Goal: Task Accomplishment & Management: Complete application form

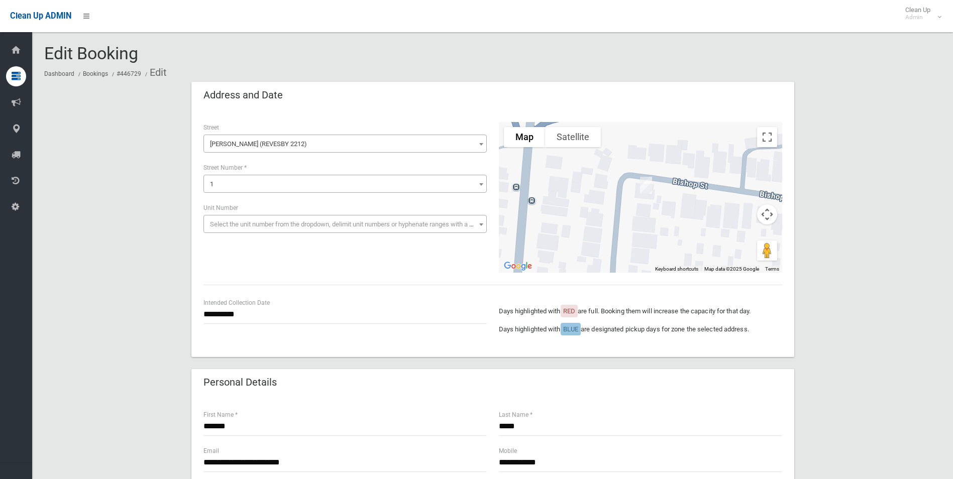
scroll to position [251, 0]
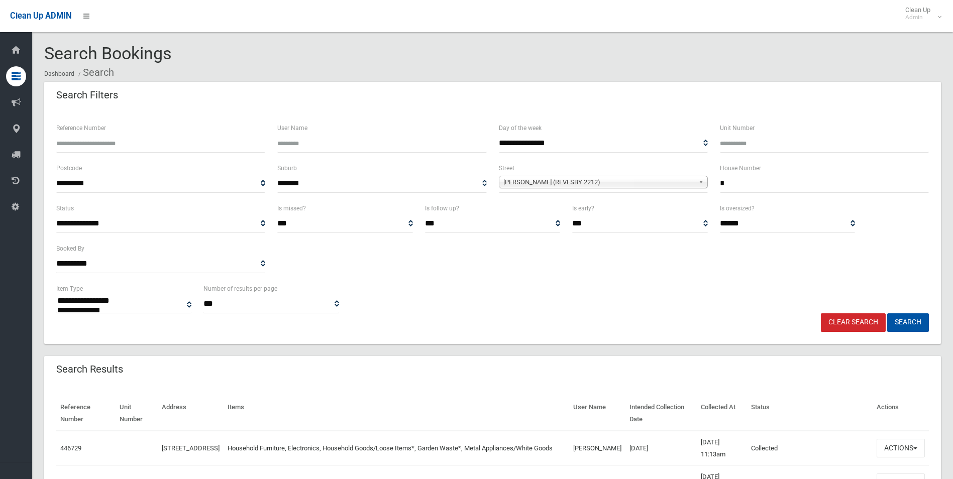
select select
click at [741, 184] on input "*" at bounding box center [824, 183] width 209 height 19
type input "*"
click at [782, 137] on input "Unit Number" at bounding box center [824, 143] width 209 height 19
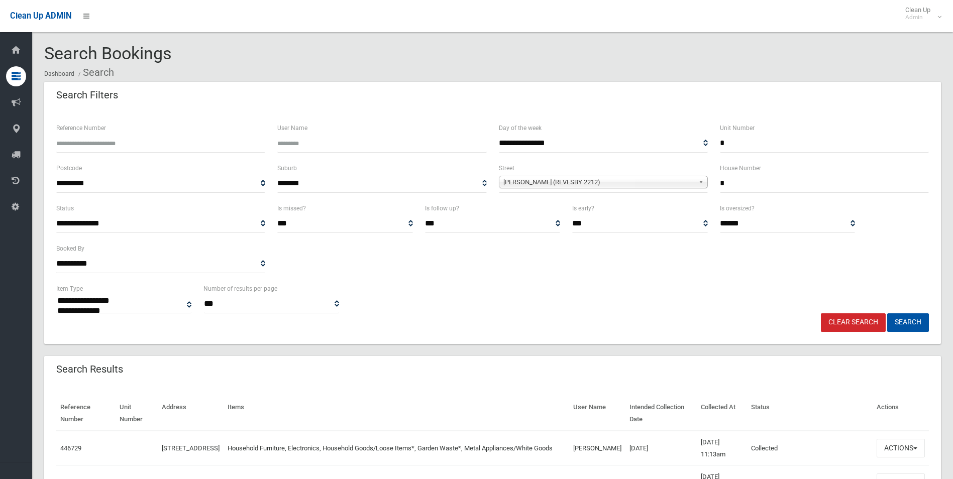
type input "*"
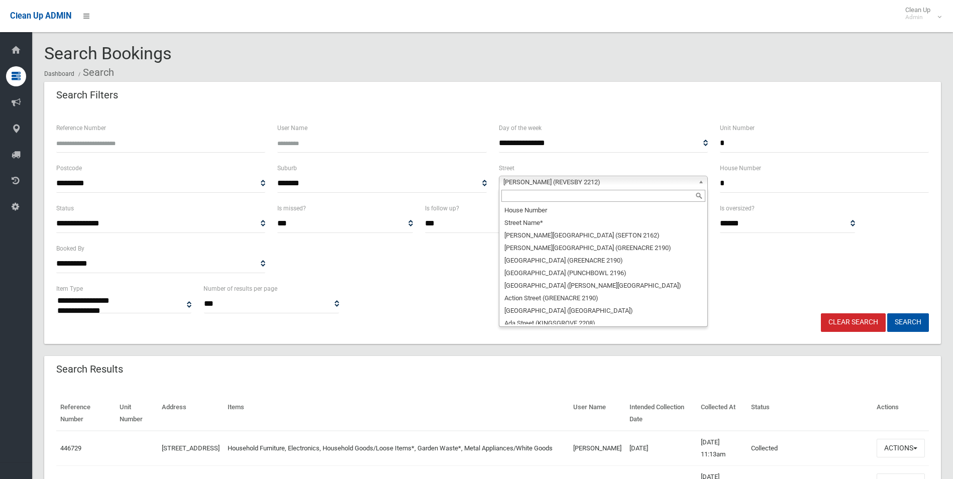
drag, startPoint x: 634, startPoint y: 184, endPoint x: 525, endPoint y: 211, distance: 111.9
click at [633, 184] on span "[PERSON_NAME] (REVESBY 2212)" at bounding box center [598, 182] width 191 height 12
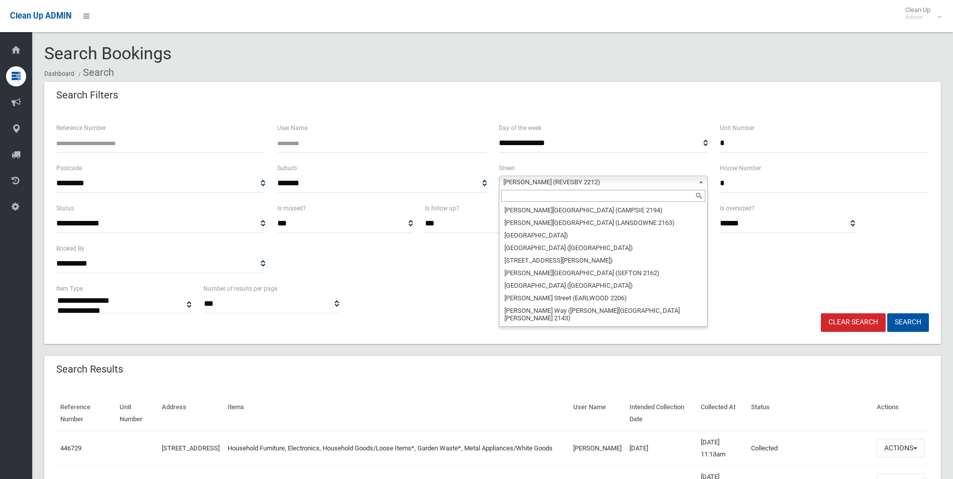
scroll to position [19261, 0]
click at [514, 196] on input "text" at bounding box center [603, 196] width 204 height 12
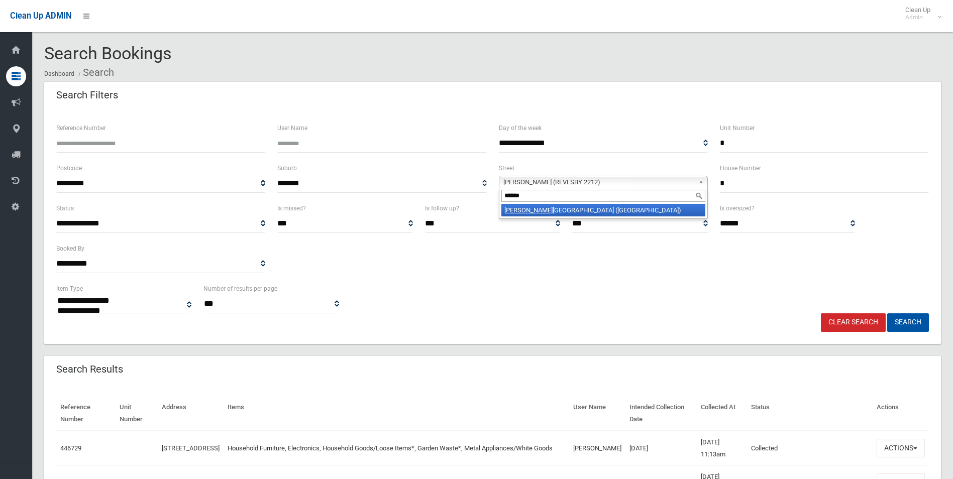
type input "******"
click at [546, 210] on li "[PERSON_NAME][GEOGRAPHIC_DATA] ([GEOGRAPHIC_DATA])" at bounding box center [603, 210] width 204 height 13
click at [908, 323] on button "Search" at bounding box center [908, 322] width 42 height 19
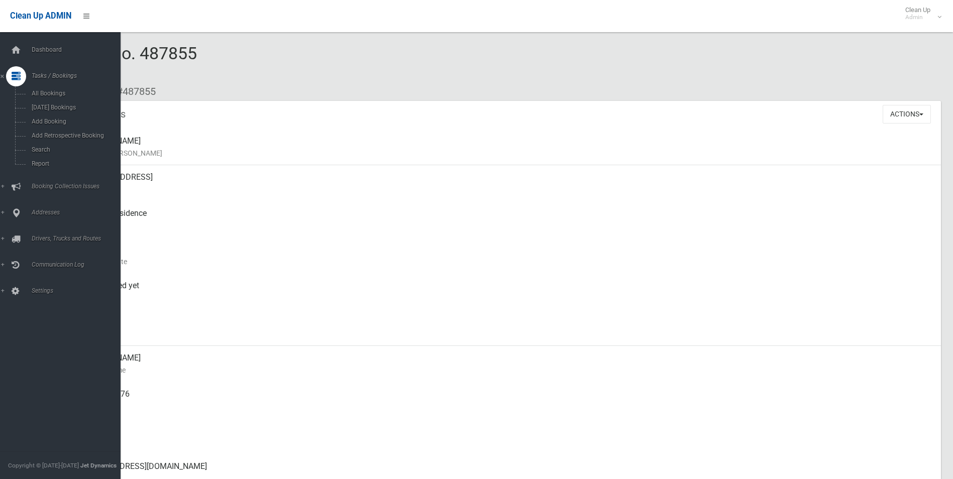
scroll to position [201, 0]
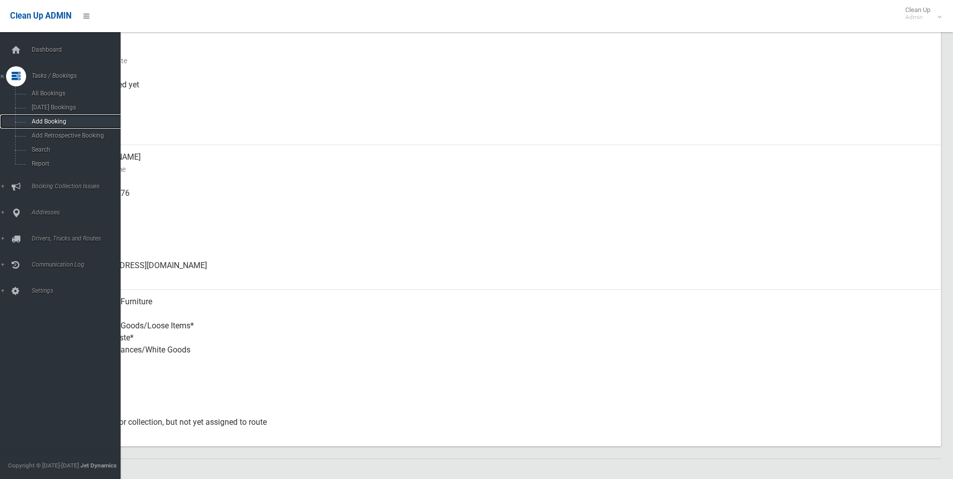
click at [59, 118] on span "Add Booking" at bounding box center [74, 121] width 91 height 7
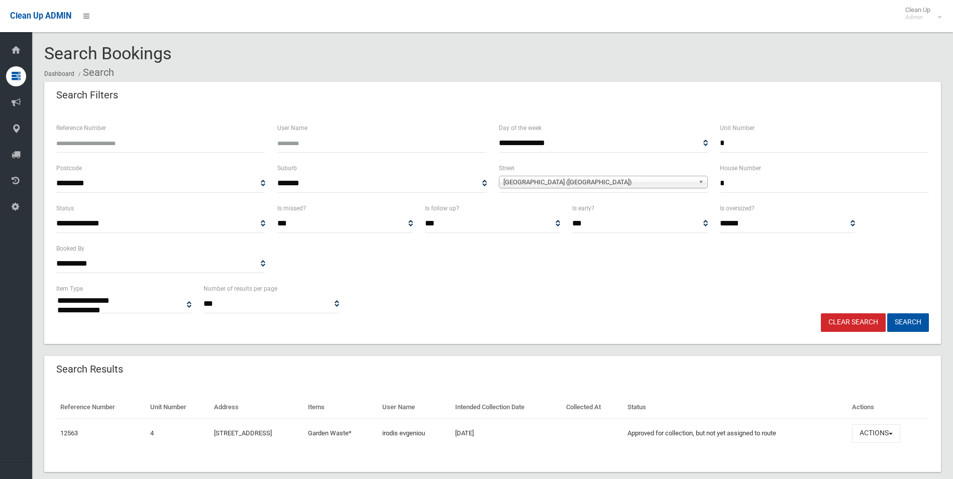
select select
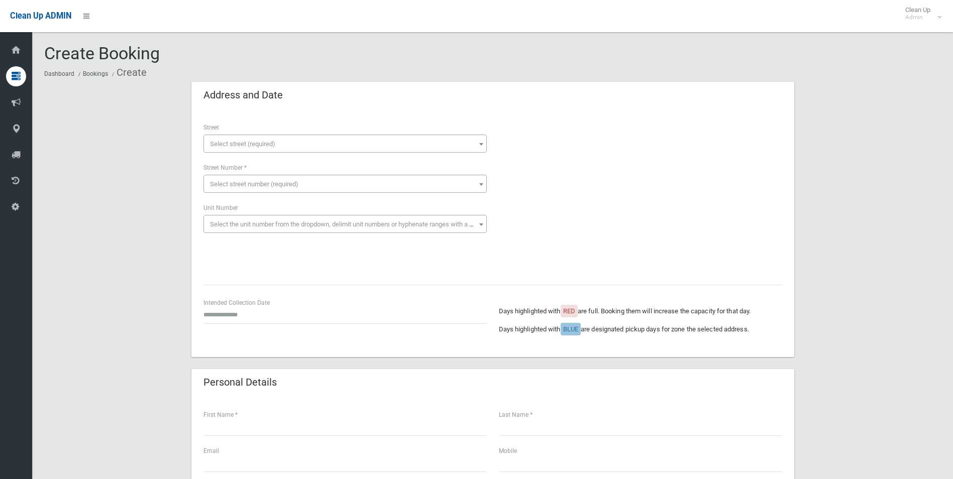
click at [259, 147] on span "Select street (required)" at bounding box center [242, 144] width 65 height 8
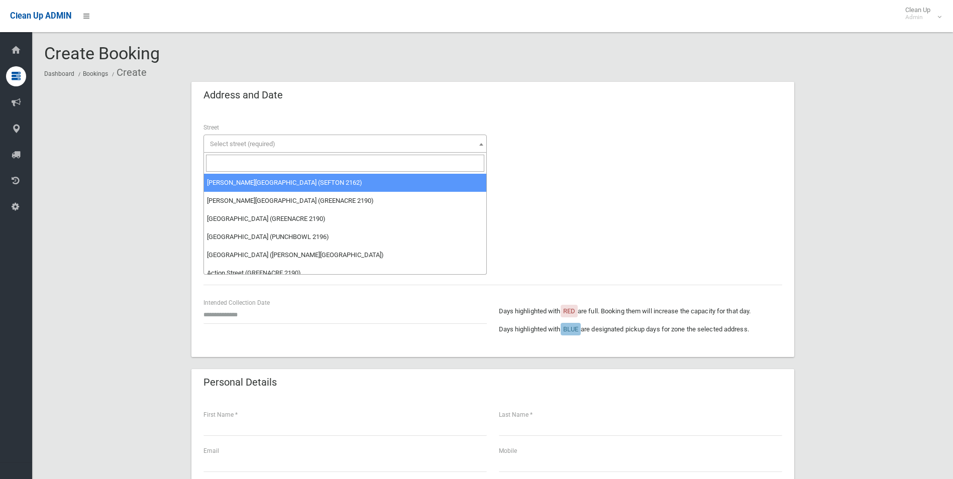
click at [252, 169] on input "search" at bounding box center [345, 163] width 278 height 17
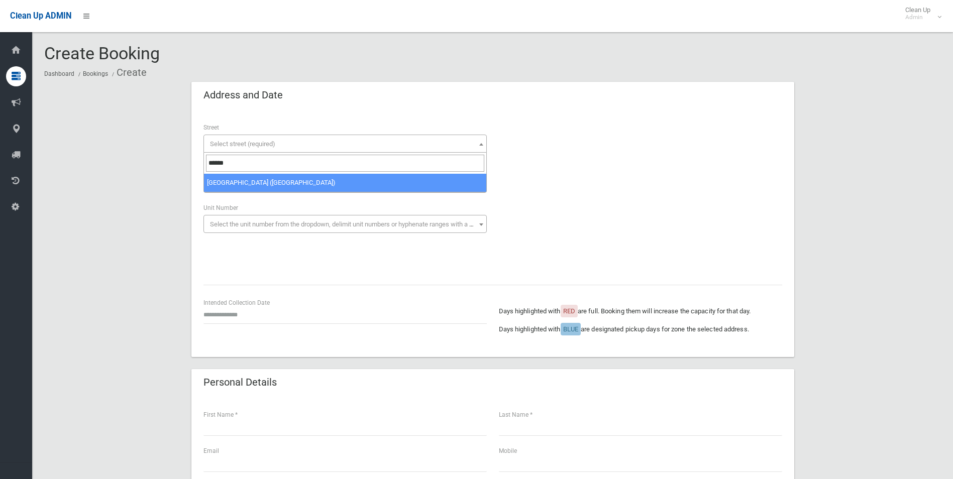
type input "******"
drag, startPoint x: 284, startPoint y: 183, endPoint x: 255, endPoint y: 188, distance: 29.6
select select "***"
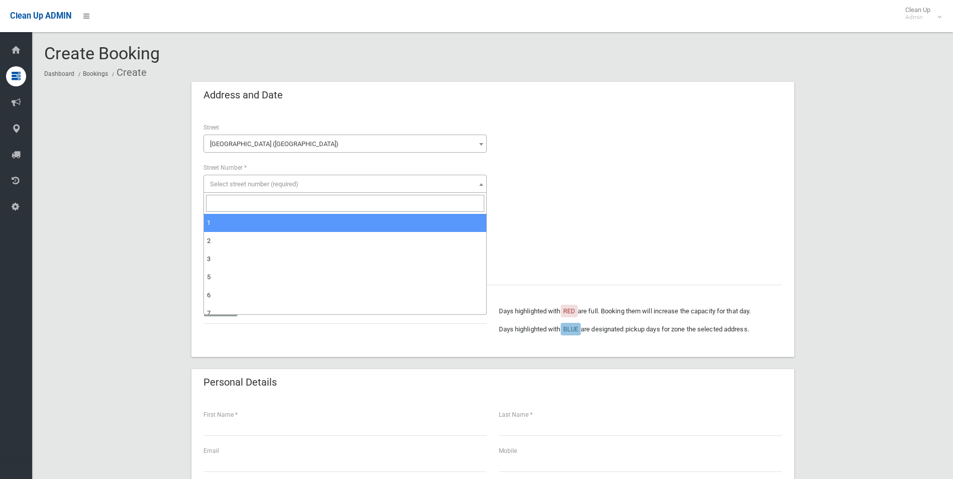
click at [236, 183] on span "Select street number (required)" at bounding box center [254, 184] width 88 height 8
click at [235, 206] on input "search" at bounding box center [345, 203] width 278 height 17
type input "*"
select select "*"
